Goal: Transaction & Acquisition: Subscribe to service/newsletter

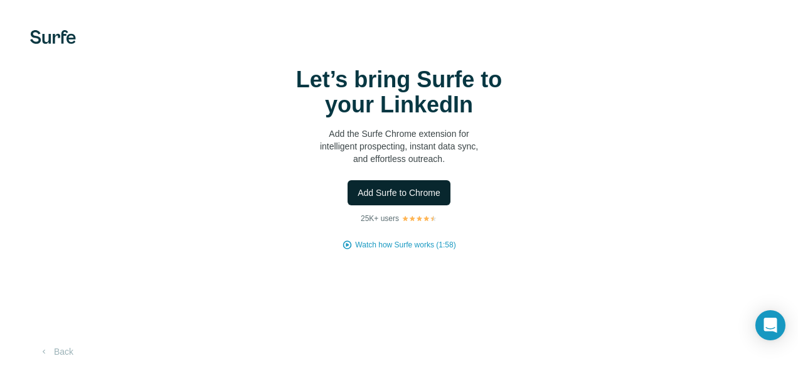
click at [421, 189] on span "Add Surfe to Chrome" at bounding box center [399, 192] width 83 height 13
click at [65, 351] on button "Back" at bounding box center [56, 351] width 52 height 23
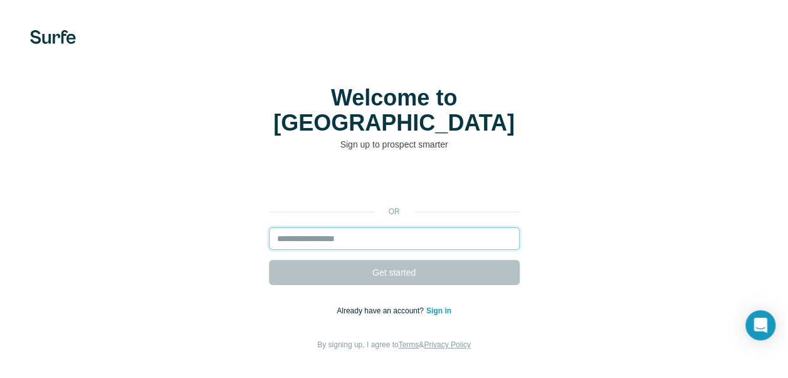
click at [289, 227] on input "email" at bounding box center [394, 238] width 251 height 23
type input "**********"
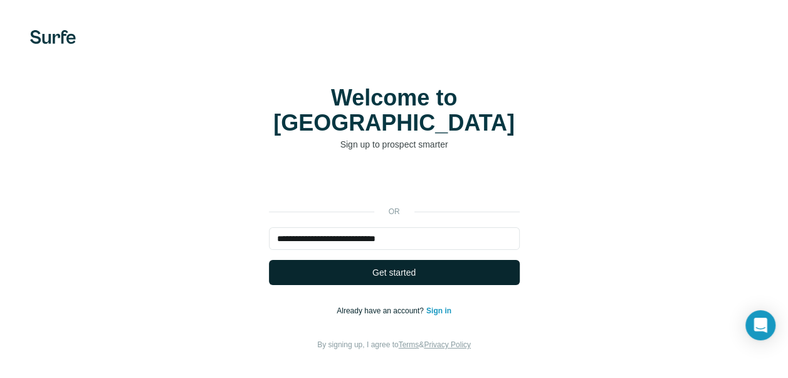
click at [389, 266] on span "Get started" at bounding box center [394, 272] width 43 height 13
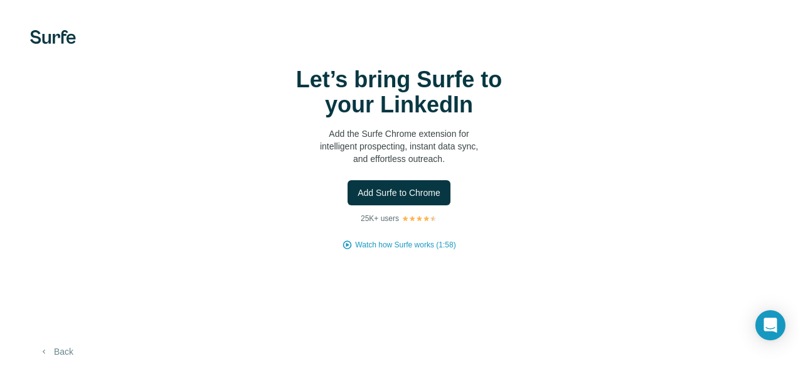
click at [61, 353] on button "Back" at bounding box center [56, 351] width 52 height 23
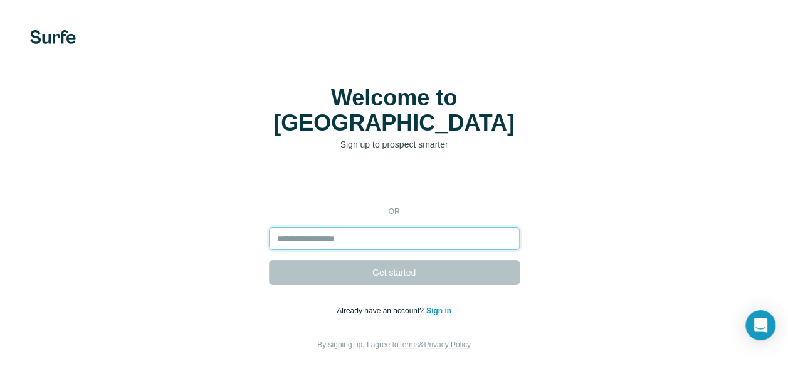
click at [325, 227] on input "email" at bounding box center [394, 238] width 251 height 23
type input "**********"
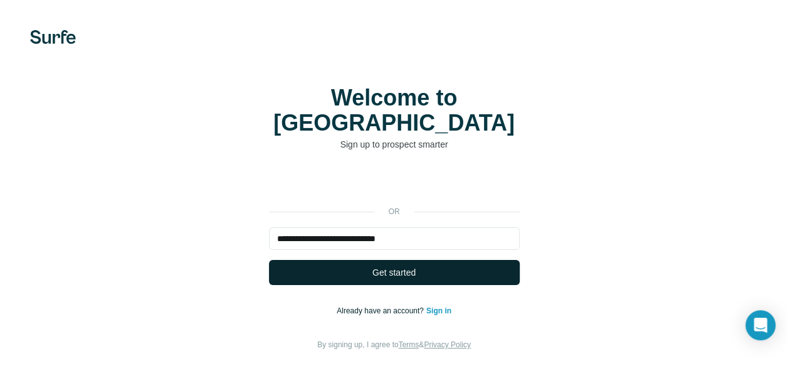
click at [373, 266] on span "Get started" at bounding box center [394, 272] width 43 height 13
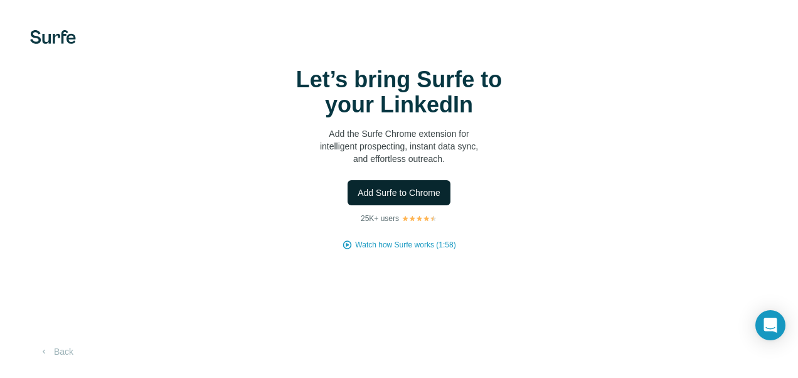
click at [390, 194] on span "Add Surfe to Chrome" at bounding box center [399, 192] width 83 height 13
drag, startPoint x: 729, startPoint y: 0, endPoint x: 550, endPoint y: 146, distance: 230.5
click at [528, 165] on div "Let’s bring Surfe to your LinkedIn Add the Surfe Chrome extension for intellige…" at bounding box center [399, 158] width 748 height 183
click at [70, 350] on button "Back" at bounding box center [56, 351] width 52 height 23
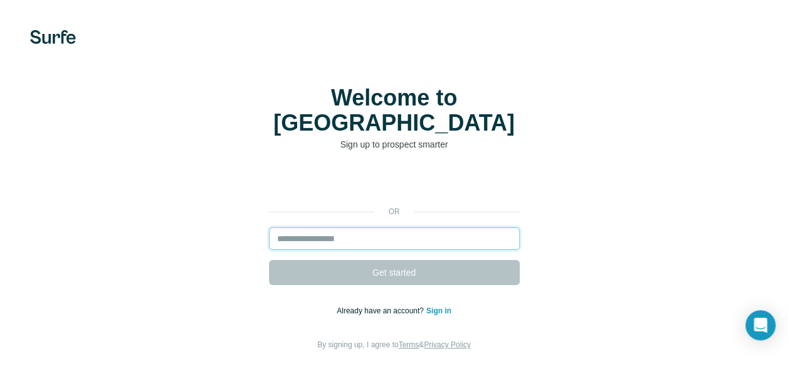
click at [313, 227] on input "email" at bounding box center [394, 238] width 251 height 23
type input "**********"
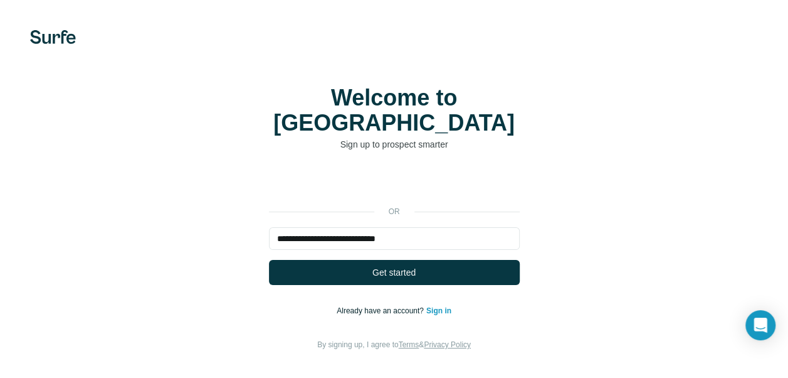
click at [435, 306] on link "Sign in" at bounding box center [439, 310] width 25 height 9
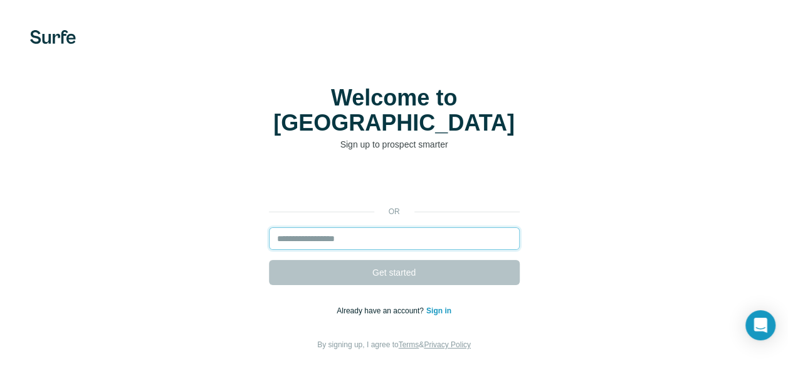
click at [340, 227] on input "email" at bounding box center [394, 238] width 251 height 23
type input "**********"
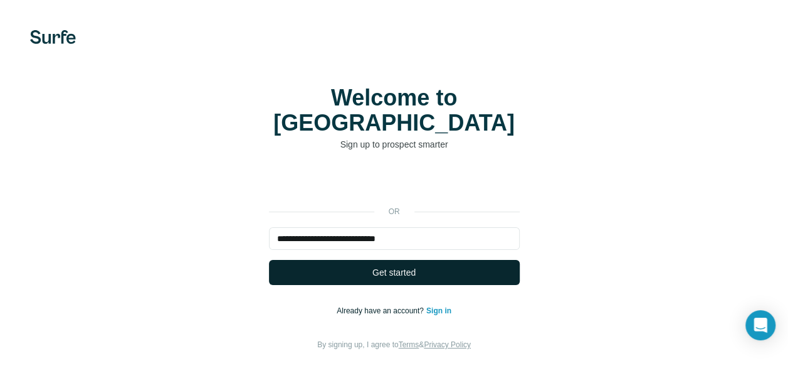
click at [404, 266] on span "Get started" at bounding box center [394, 272] width 43 height 13
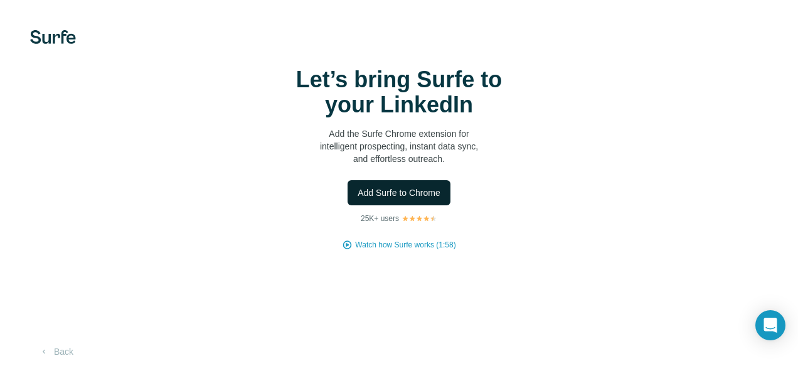
click at [394, 194] on span "Add Surfe to Chrome" at bounding box center [399, 192] width 83 height 13
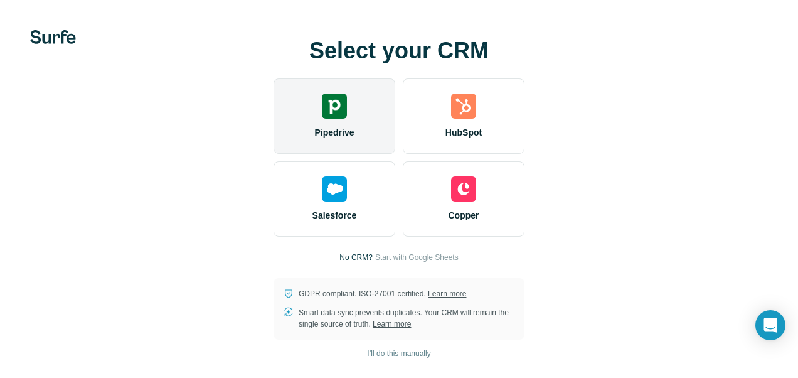
click at [342, 127] on span "Pipedrive" at bounding box center [334, 132] width 40 height 13
